Goal: Transaction & Acquisition: Book appointment/travel/reservation

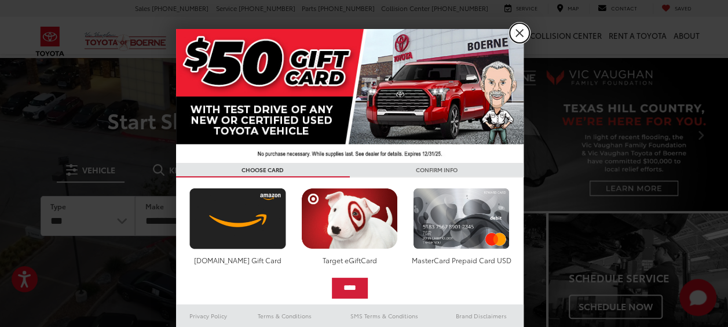
click at [515, 32] on link "X" at bounding box center [520, 33] width 20 height 20
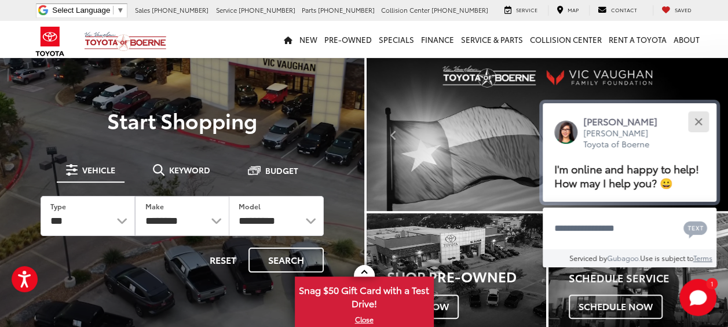
click at [699, 120] on div "Close" at bounding box center [698, 122] width 8 height 8
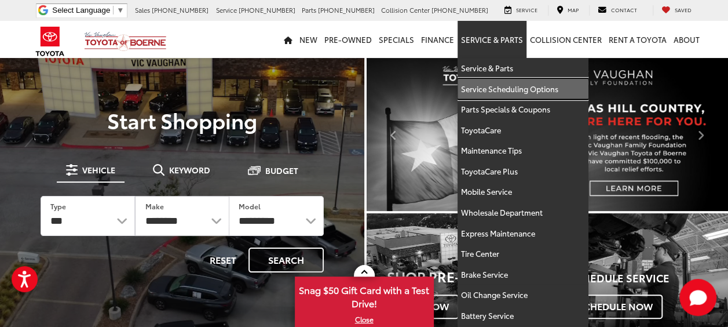
click at [488, 90] on link "Service Scheduling Options" at bounding box center [523, 89] width 131 height 21
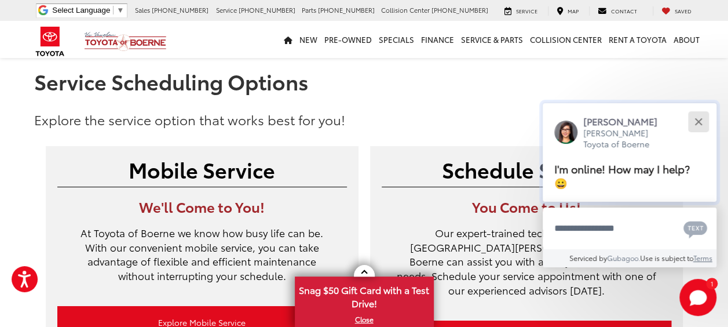
click at [698, 120] on div "Close" at bounding box center [698, 122] width 8 height 8
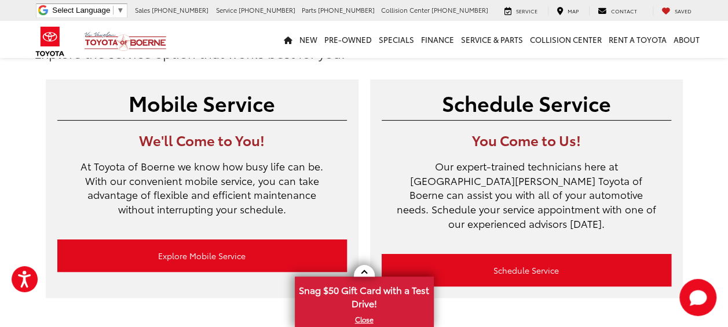
scroll to position [74, 0]
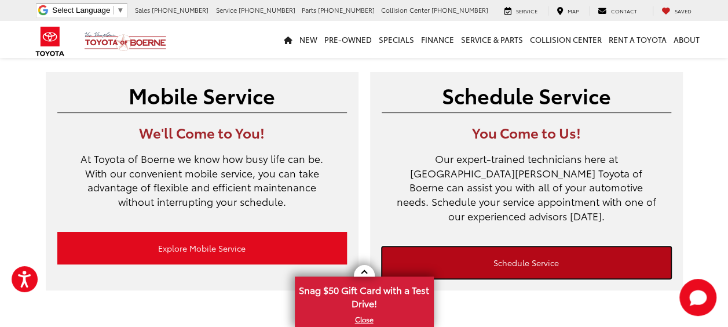
click at [522, 247] on link "Schedule Service" at bounding box center [527, 262] width 290 height 32
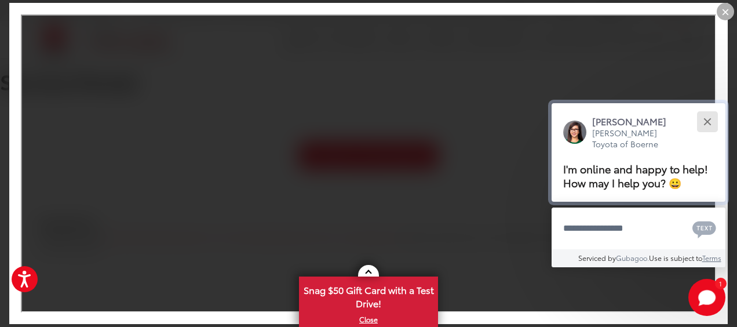
click at [716, 119] on button "Close" at bounding box center [706, 121] width 25 height 25
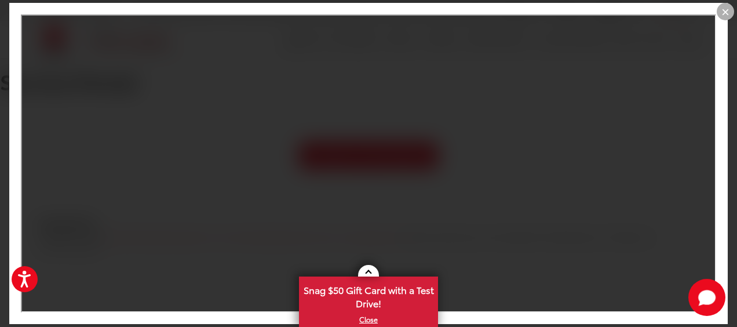
click at [729, 12] on div "×" at bounding box center [724, 11] width 17 height 17
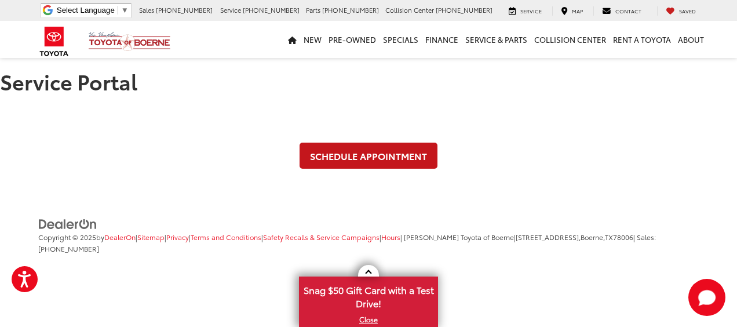
click at [389, 160] on link "Schedule Appointment" at bounding box center [368, 155] width 138 height 26
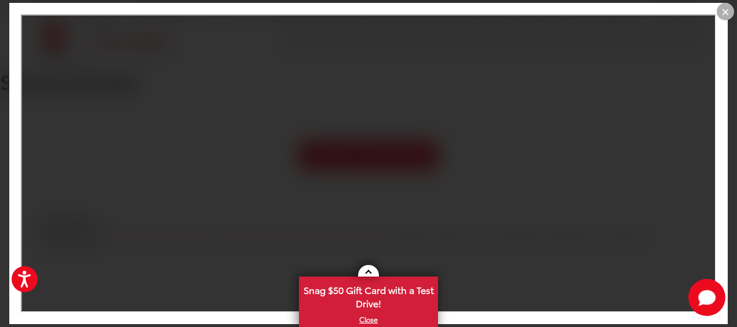
click at [726, 10] on div "×" at bounding box center [724, 11] width 17 height 17
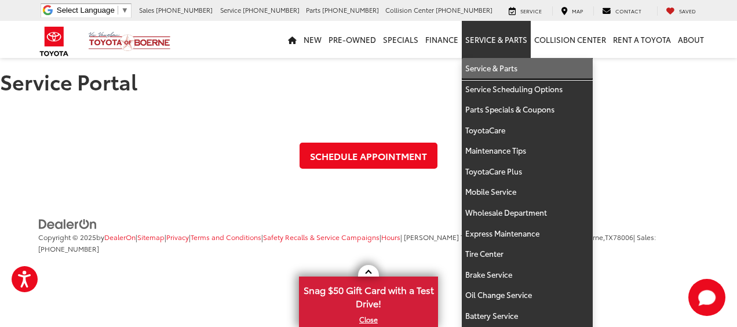
click at [498, 67] on link "Service & Parts" at bounding box center [527, 68] width 131 height 21
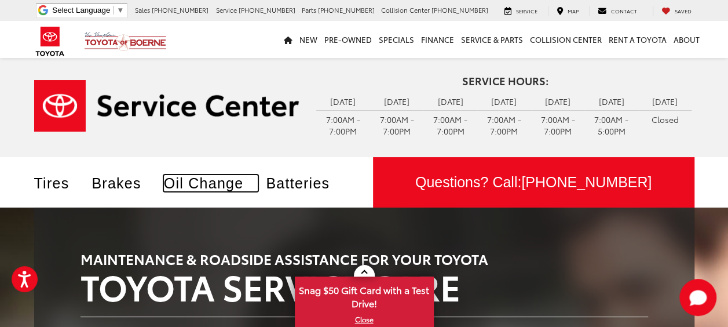
click at [198, 178] on link "Oil Change" at bounding box center [211, 183] width 94 height 16
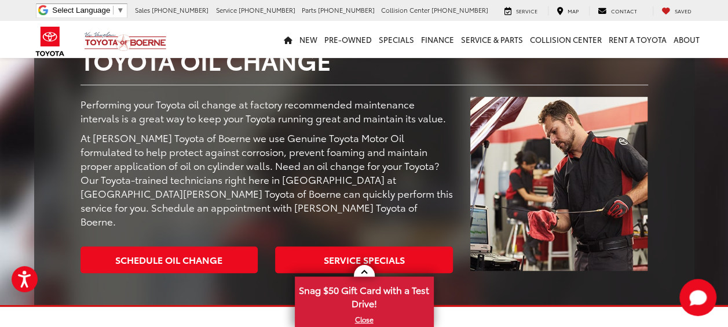
scroll to position [224, 0]
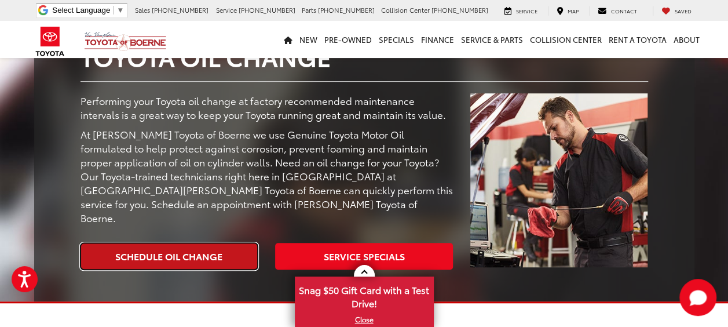
click at [191, 243] on link "Schedule Oil Change" at bounding box center [170, 256] width 178 height 26
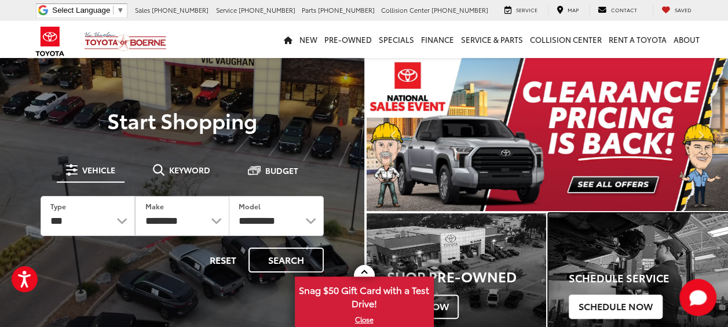
click at [619, 303] on span "Schedule Now" at bounding box center [616, 306] width 94 height 24
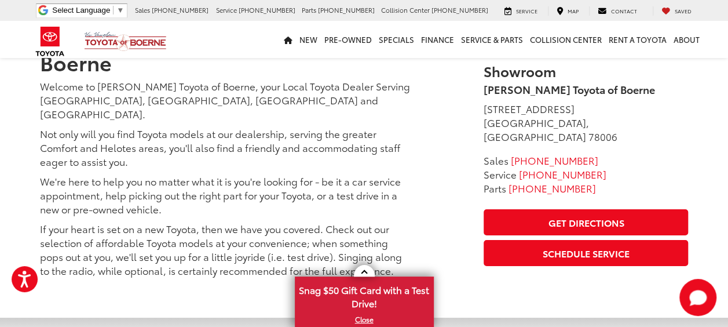
scroll to position [2043, 0]
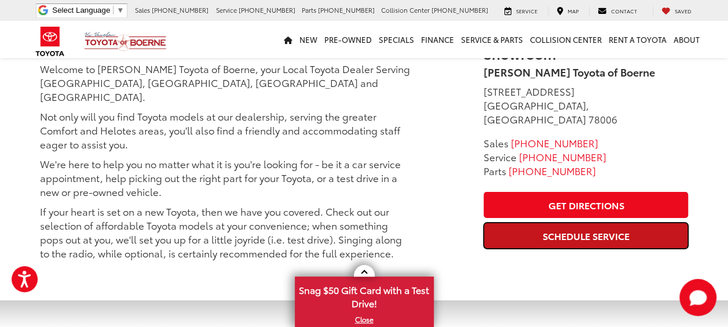
click at [637, 222] on link "Schedule Service" at bounding box center [586, 235] width 204 height 26
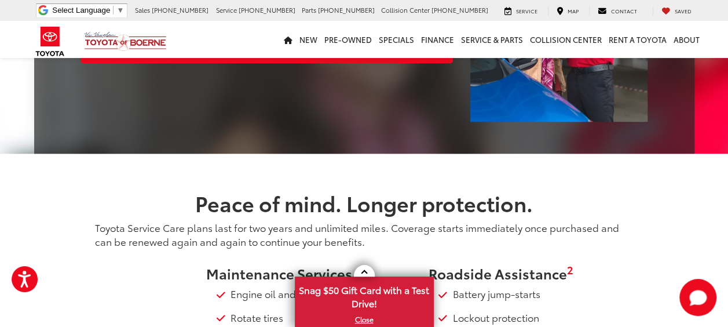
scroll to position [0, 0]
